Goal: Information Seeking & Learning: Learn about a topic

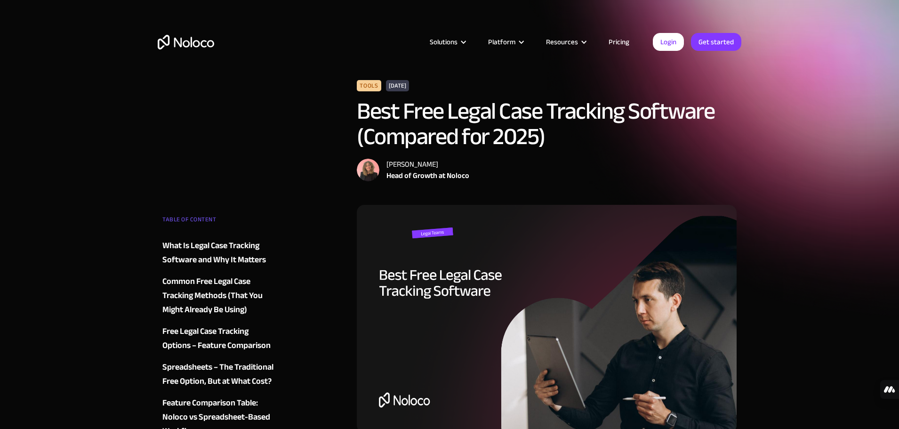
click at [566, 98] on h1 "Best Free Legal Case Tracking Software (Compared for 2025)" at bounding box center [547, 123] width 380 height 51
click at [631, 43] on link "Pricing" at bounding box center [619, 42] width 44 height 12
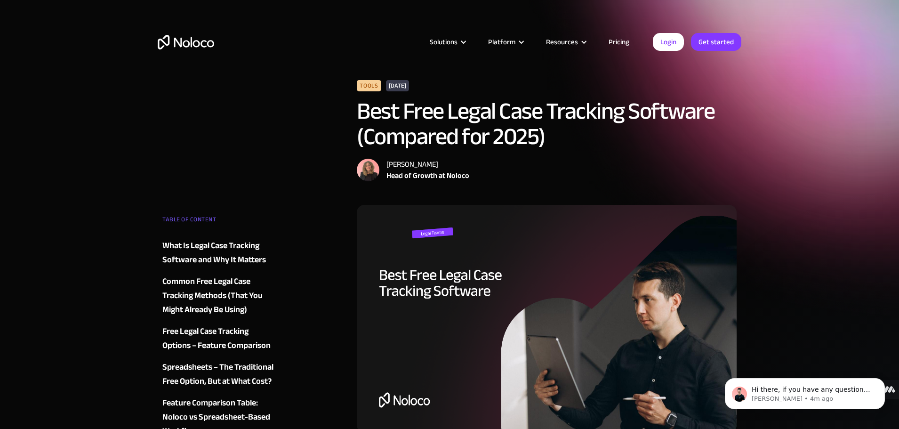
click at [186, 295] on div "Common Free Legal Case Tracking Methods (That You Might Already Be Using)" at bounding box center [219, 296] width 114 height 42
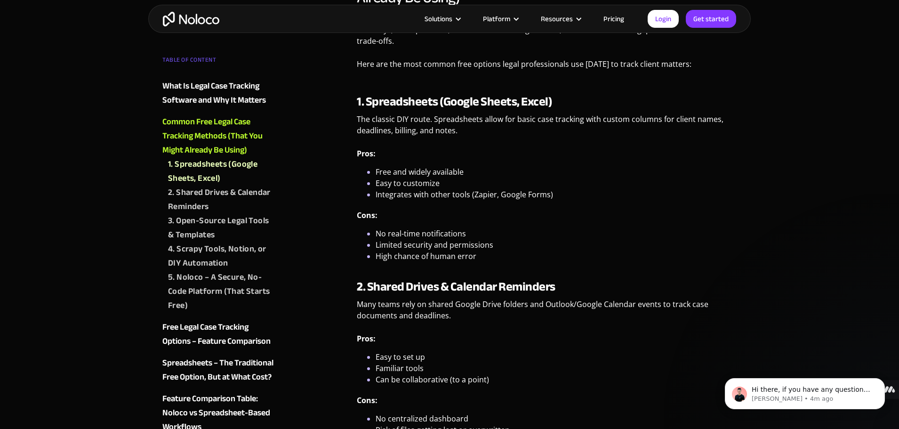
scroll to position [1207, 0]
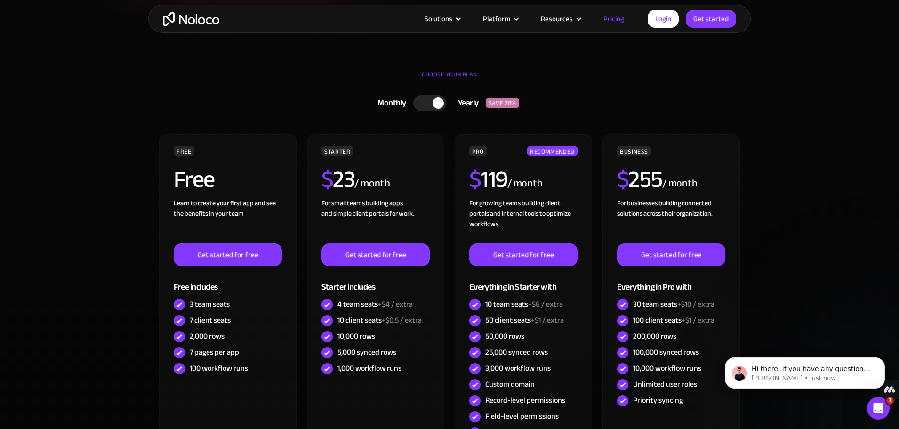
click at [117, 76] on section "CHOOSE YOUR PLAN Monthly Yearly SAVE 20% Monthly Yearly SAVE 20% FREE Free Lear…" at bounding box center [449, 305] width 899 height 494
